Goal: Navigation & Orientation: Find specific page/section

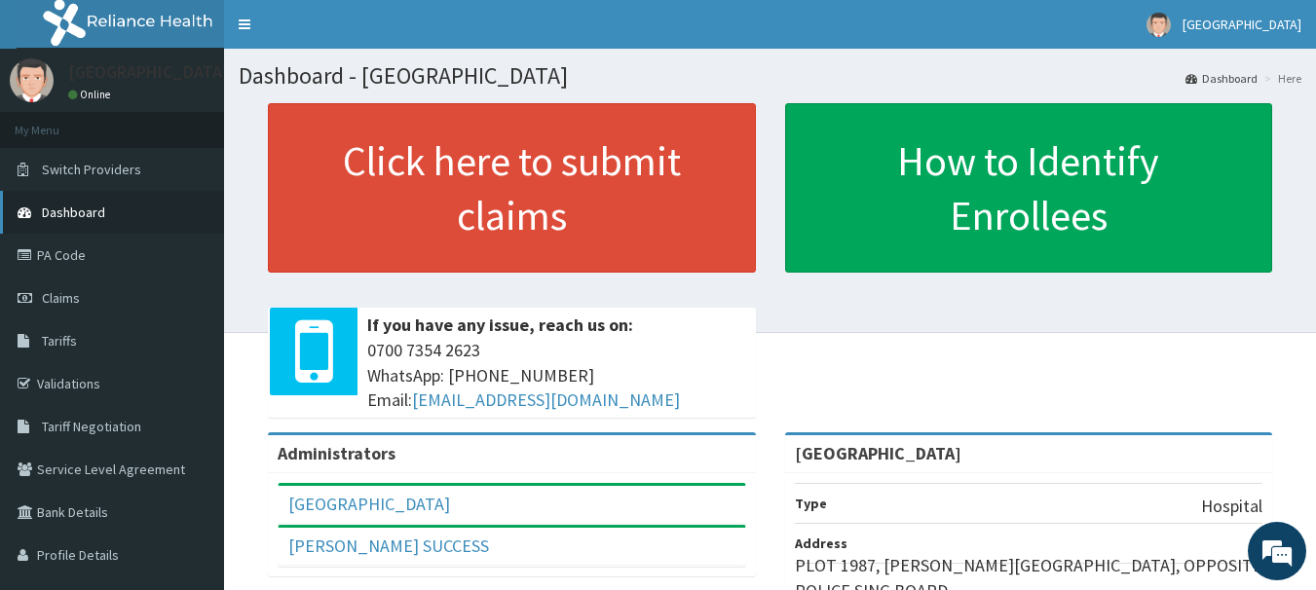
click at [97, 217] on span "Dashboard" at bounding box center [73, 213] width 63 height 18
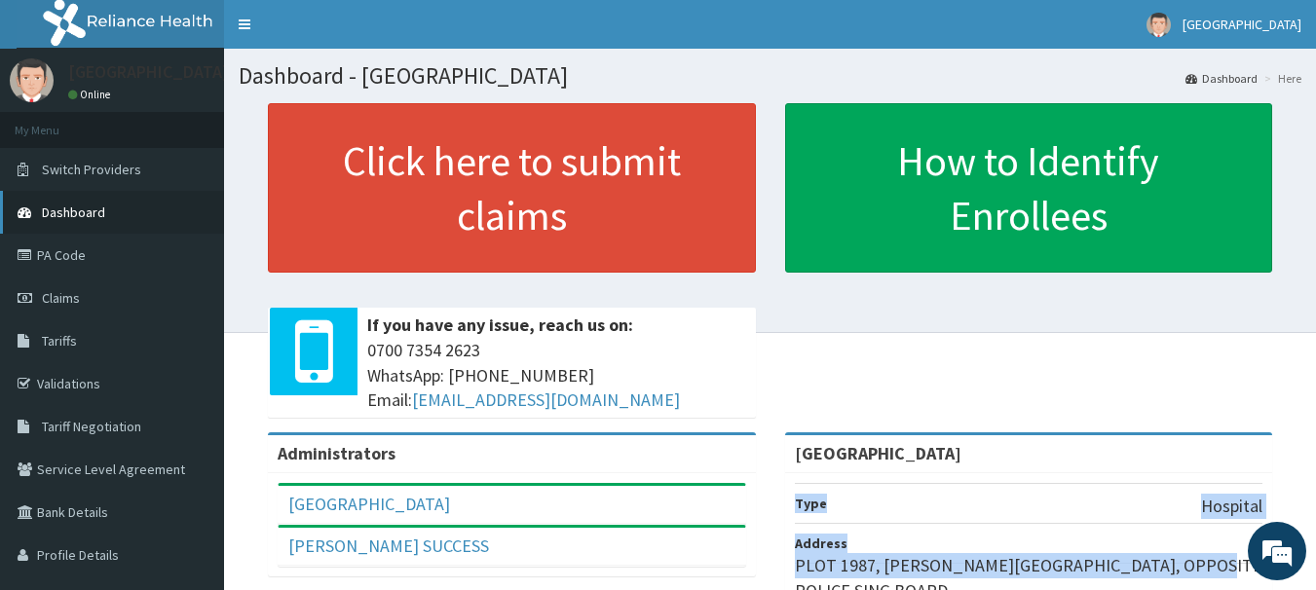
click at [83, 210] on span "Dashboard" at bounding box center [73, 213] width 63 height 18
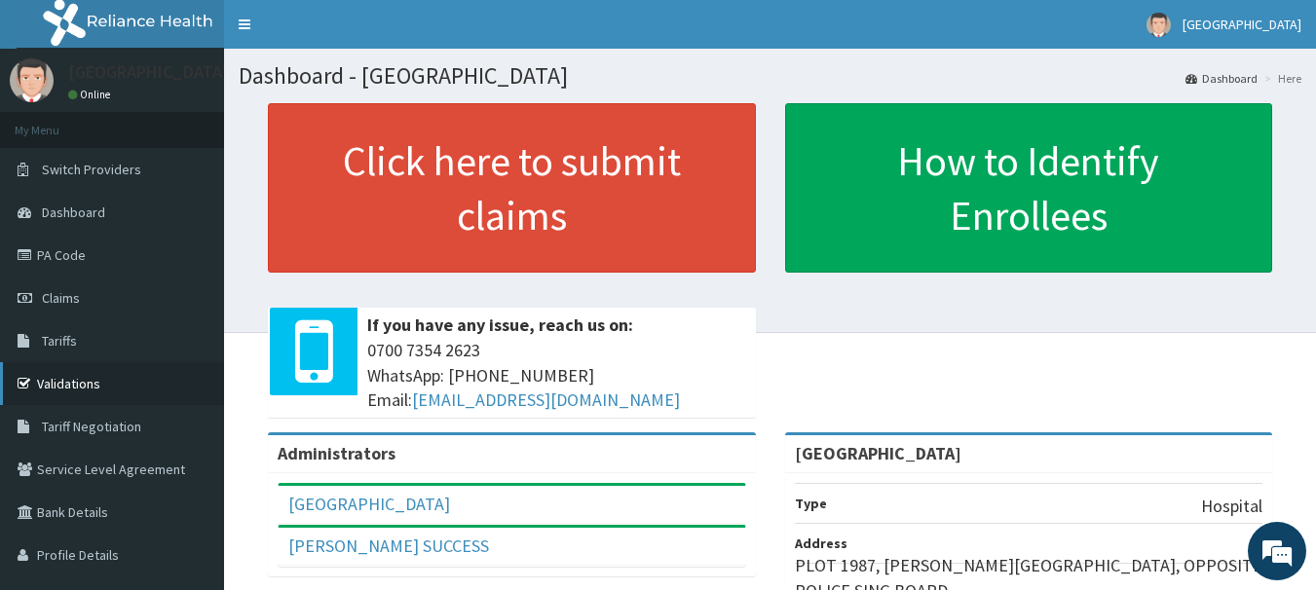
click at [33, 403] on link "Validations" at bounding box center [112, 383] width 224 height 43
